Goal: Task Accomplishment & Management: Manage account settings

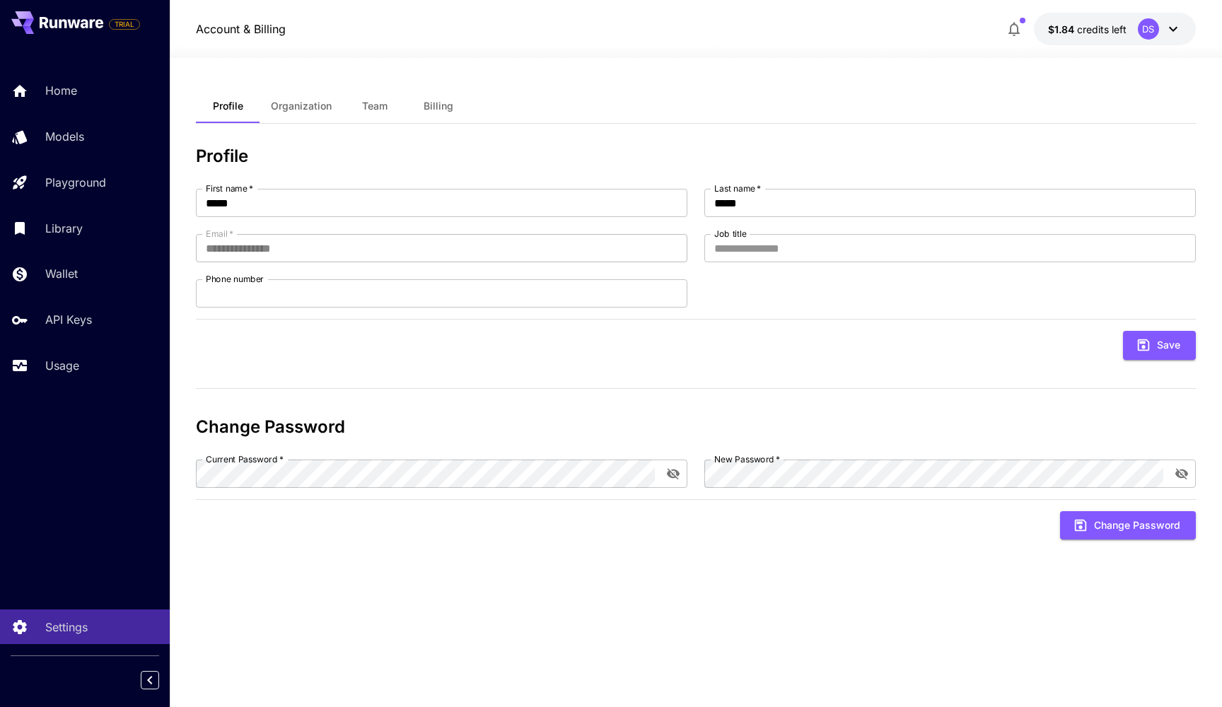
click at [605, 6] on div "Account & Billing $1.84 credits left DS" at bounding box center [696, 29] width 1053 height 58
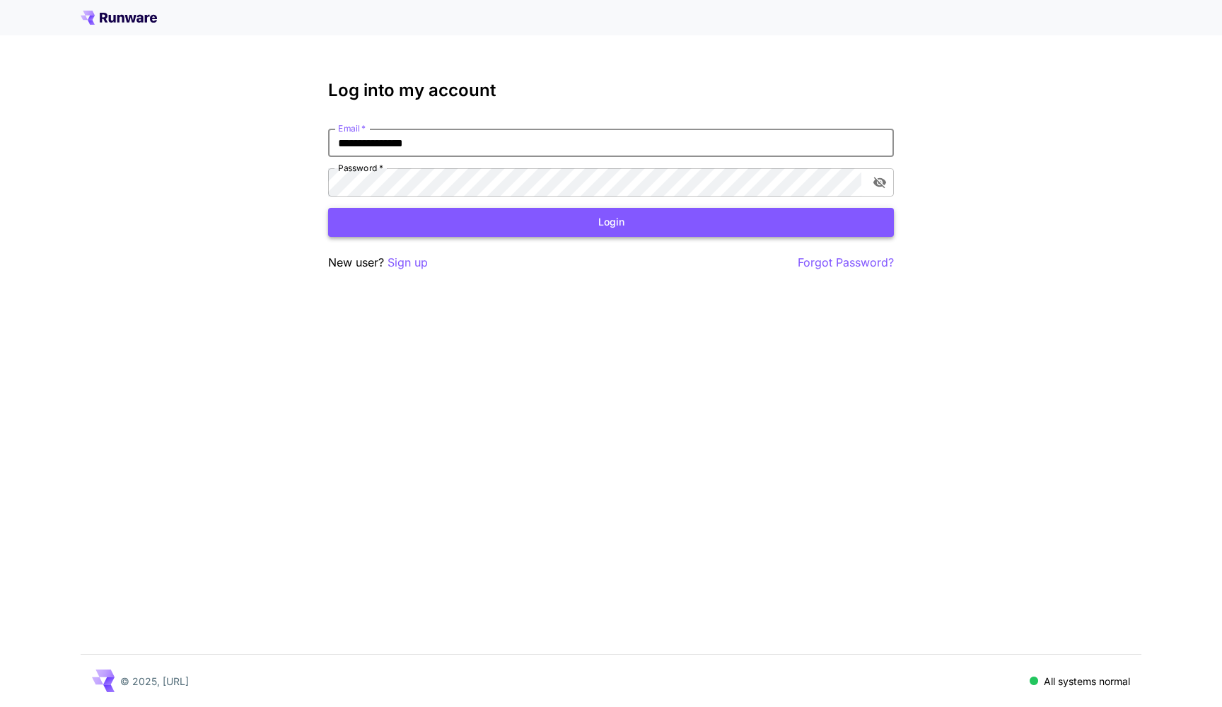
click at [555, 226] on button "Login" at bounding box center [611, 222] width 566 height 29
